Goal: Task Accomplishment & Management: Complete application form

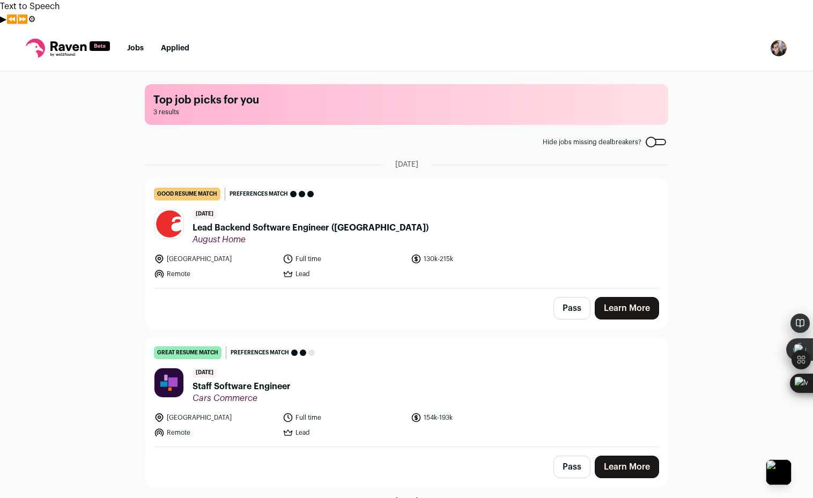
click at [613, 456] on link "Learn More" at bounding box center [627, 467] width 64 height 23
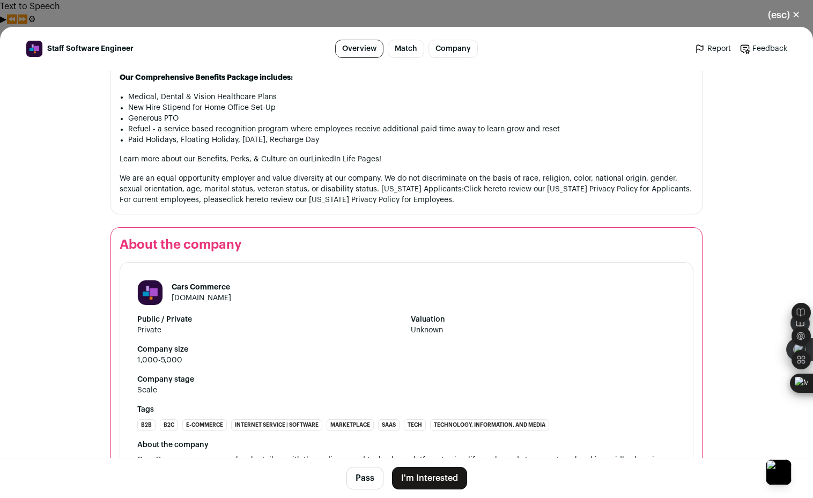
scroll to position [1300, 0]
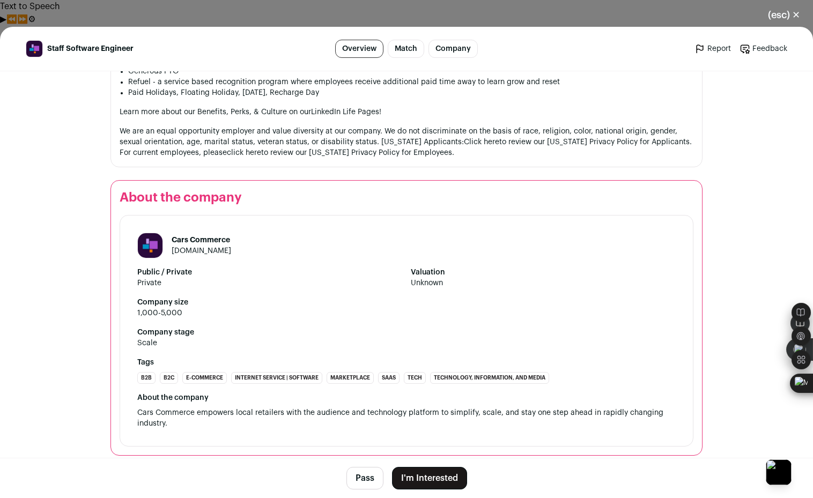
click at [412, 480] on button "I'm Interested" at bounding box center [429, 478] width 75 height 23
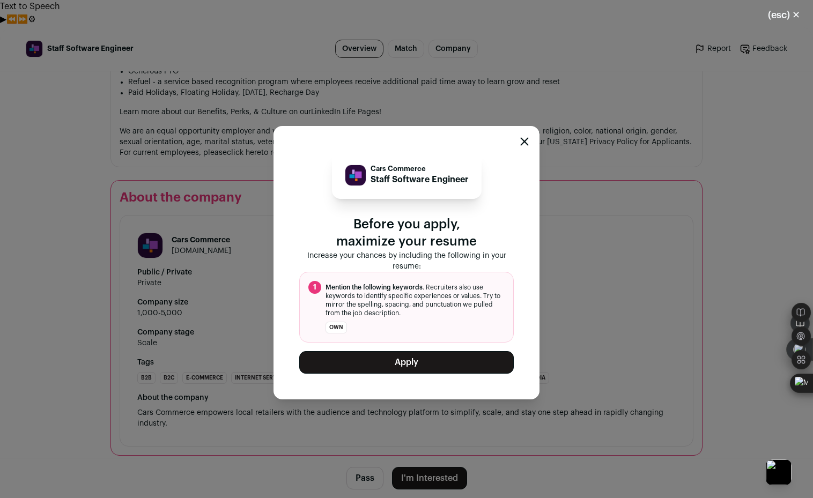
click at [423, 362] on button "Apply" at bounding box center [406, 362] width 215 height 23
